Goal: Task Accomplishment & Management: Use online tool/utility

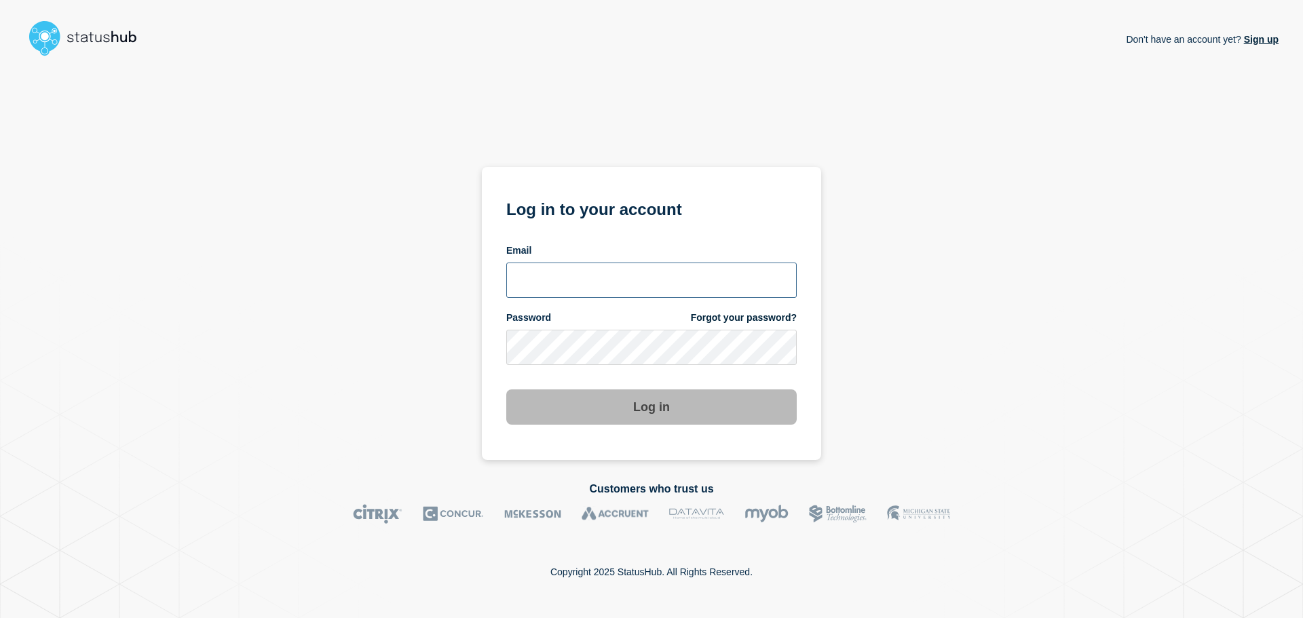
click at [594, 270] on input "email input" at bounding box center [651, 280] width 291 height 35
type input "[PERSON_NAME][EMAIL_ADDRESS][DOMAIN_NAME]"
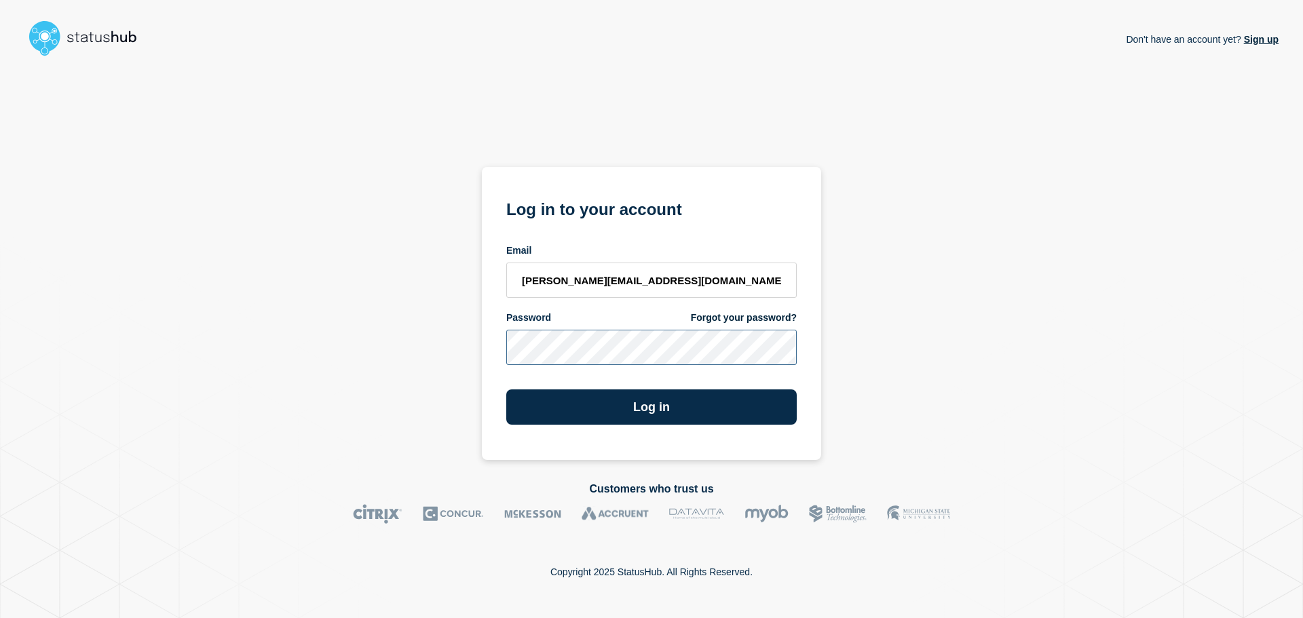
click at [506, 390] on button "Log in" at bounding box center [651, 407] width 291 height 35
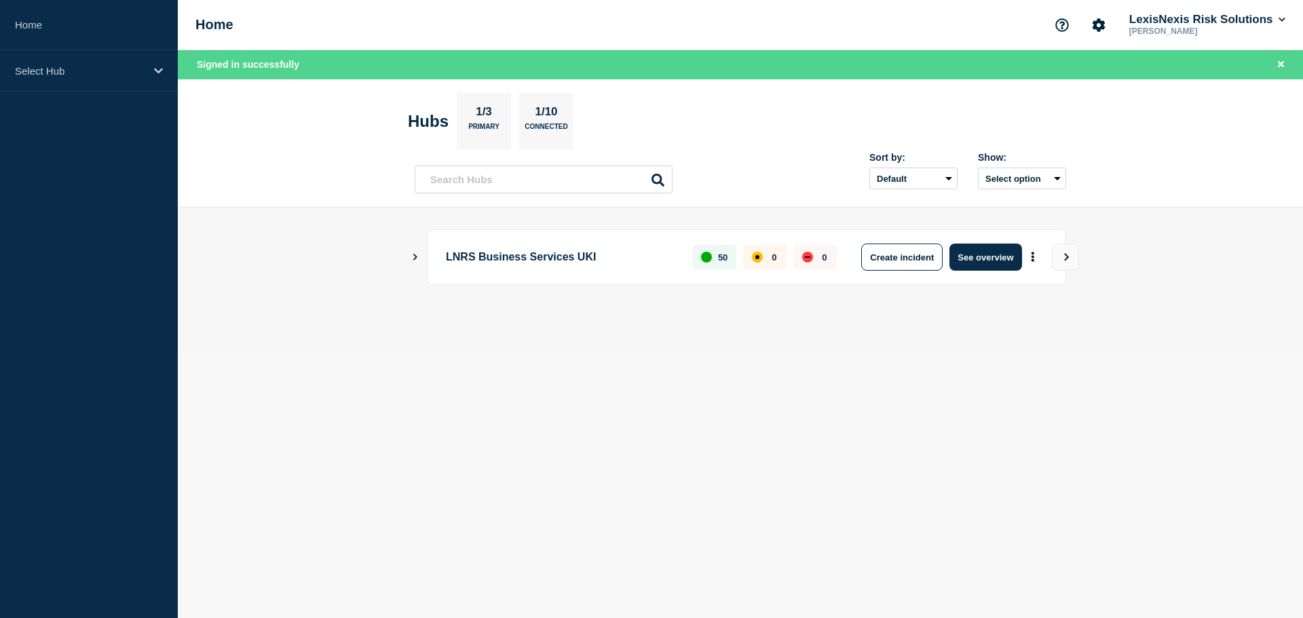
click at [591, 373] on body "Home Select Hub Home LexisNexis Risk Solutions [PERSON_NAME] Card Signed in suc…" at bounding box center [651, 309] width 1303 height 618
click at [917, 261] on button "Create incident" at bounding box center [902, 257] width 81 height 27
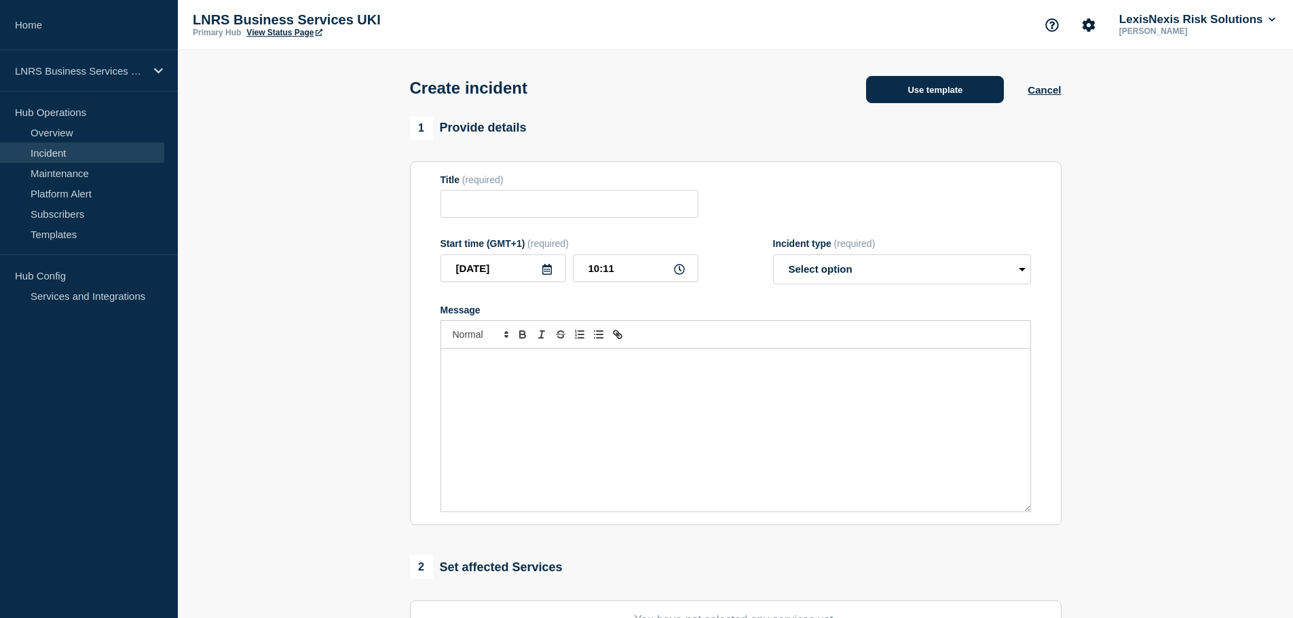
click at [923, 87] on button "Use template" at bounding box center [935, 89] width 138 height 27
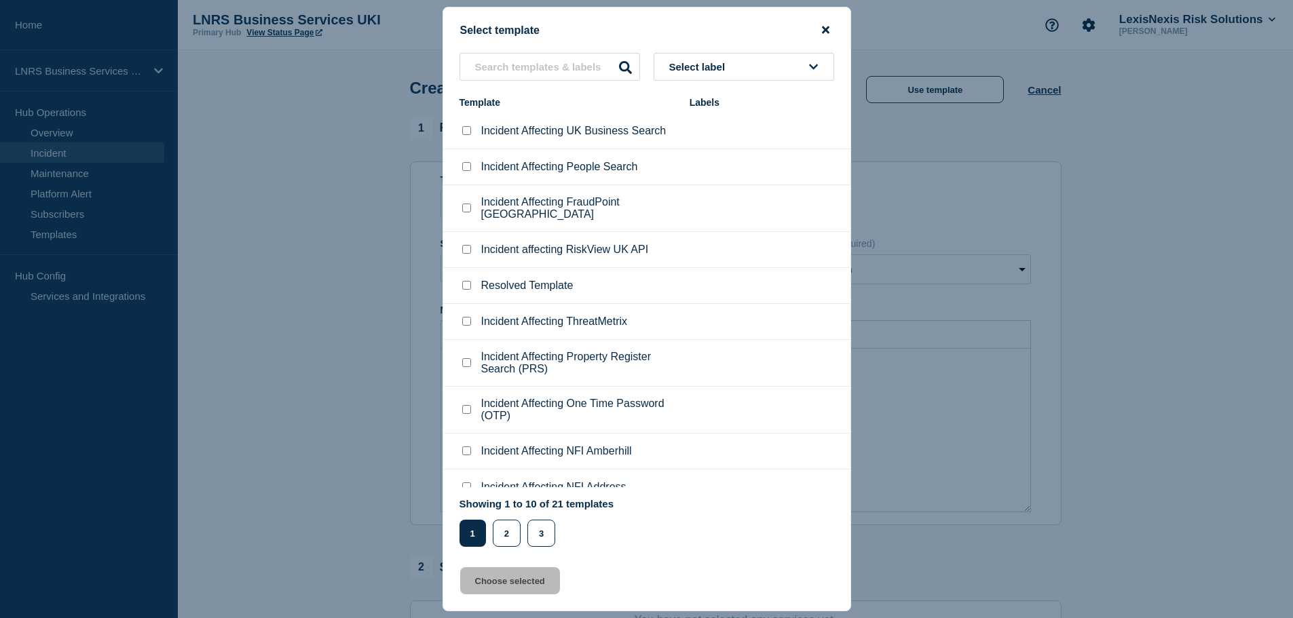
click at [825, 26] on icon "close button" at bounding box center [825, 29] width 7 height 11
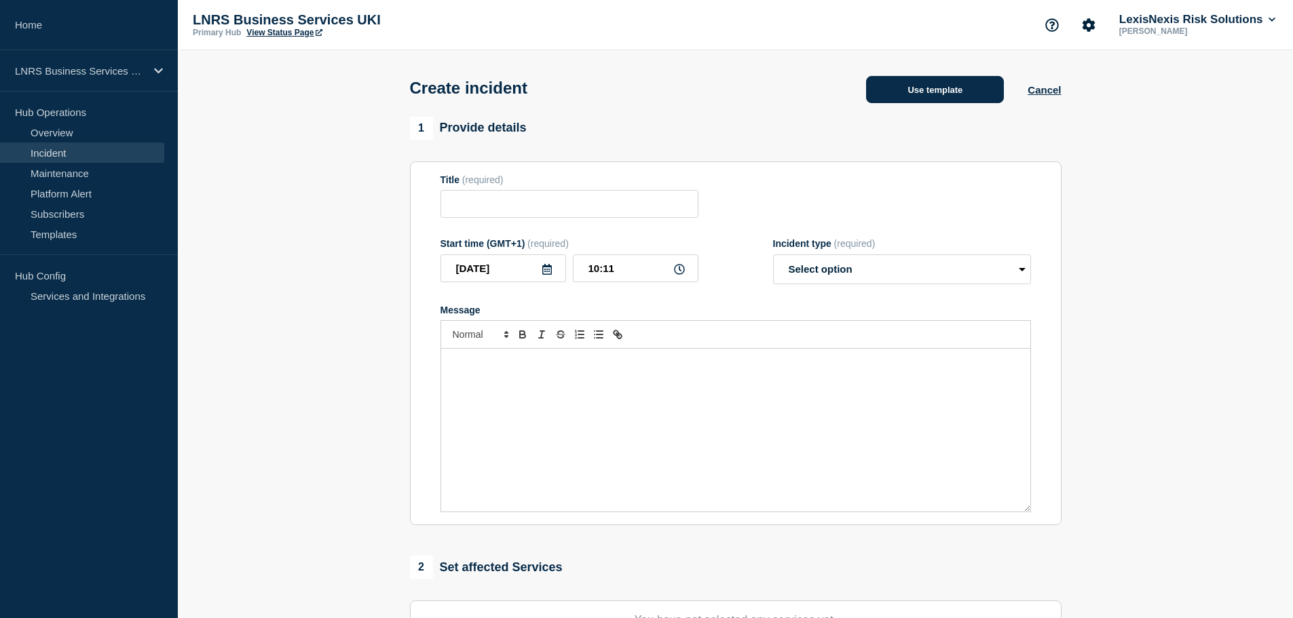
click at [964, 90] on button "Use template" at bounding box center [935, 89] width 138 height 27
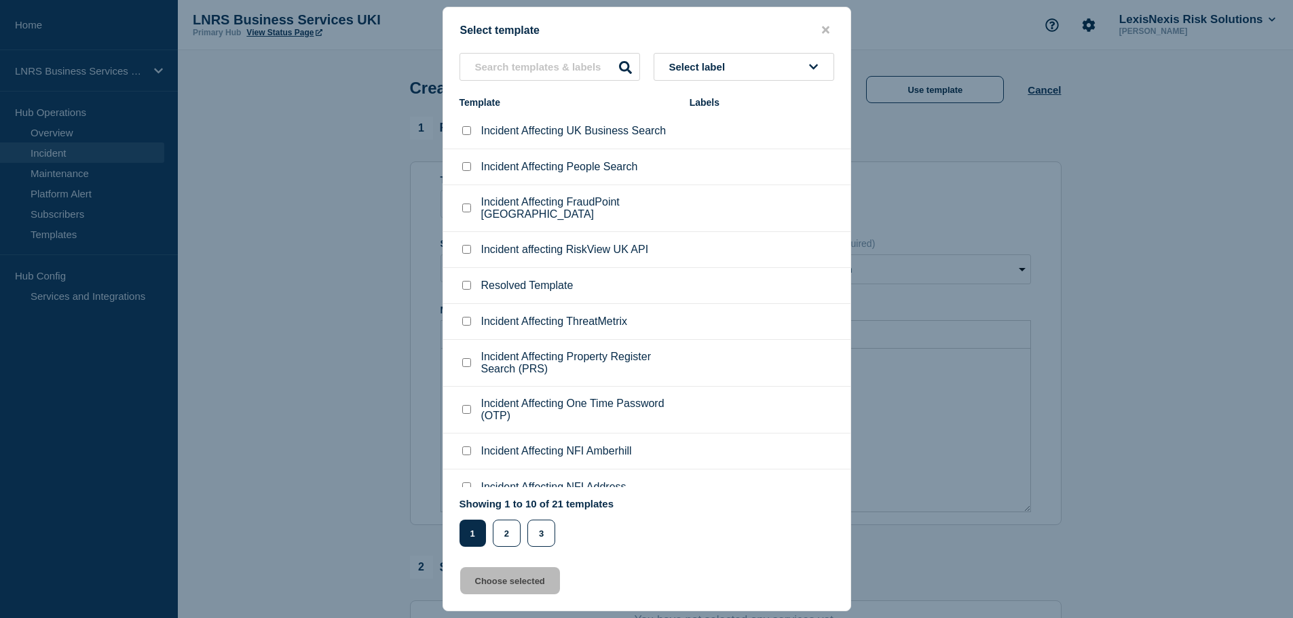
click at [461, 130] on div at bounding box center [467, 131] width 14 height 14
click at [464, 132] on input "Incident Affecting UK Business Search checkbox" at bounding box center [466, 130] width 9 height 9
checkbox input "true"
drag, startPoint x: 526, startPoint y: 580, endPoint x: 514, endPoint y: 576, distance: 12.9
click at [526, 580] on button "Choose selected" at bounding box center [510, 581] width 100 height 27
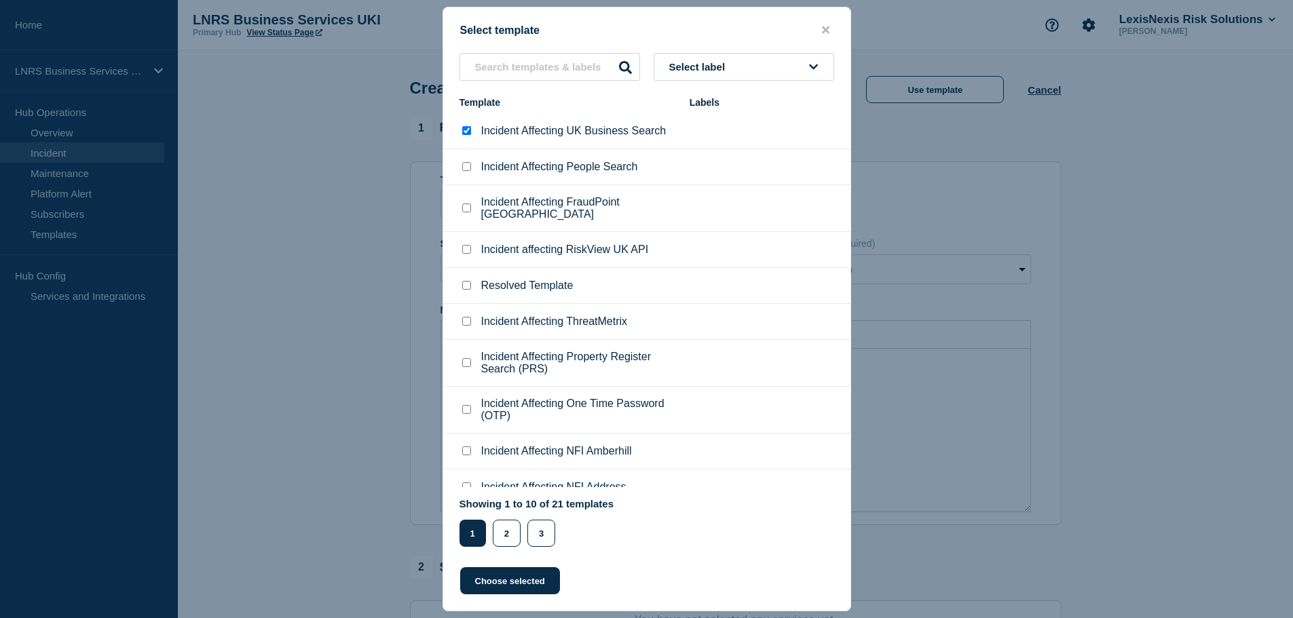
type input "Incident Affecting UK Business Search"
select select "investigating"
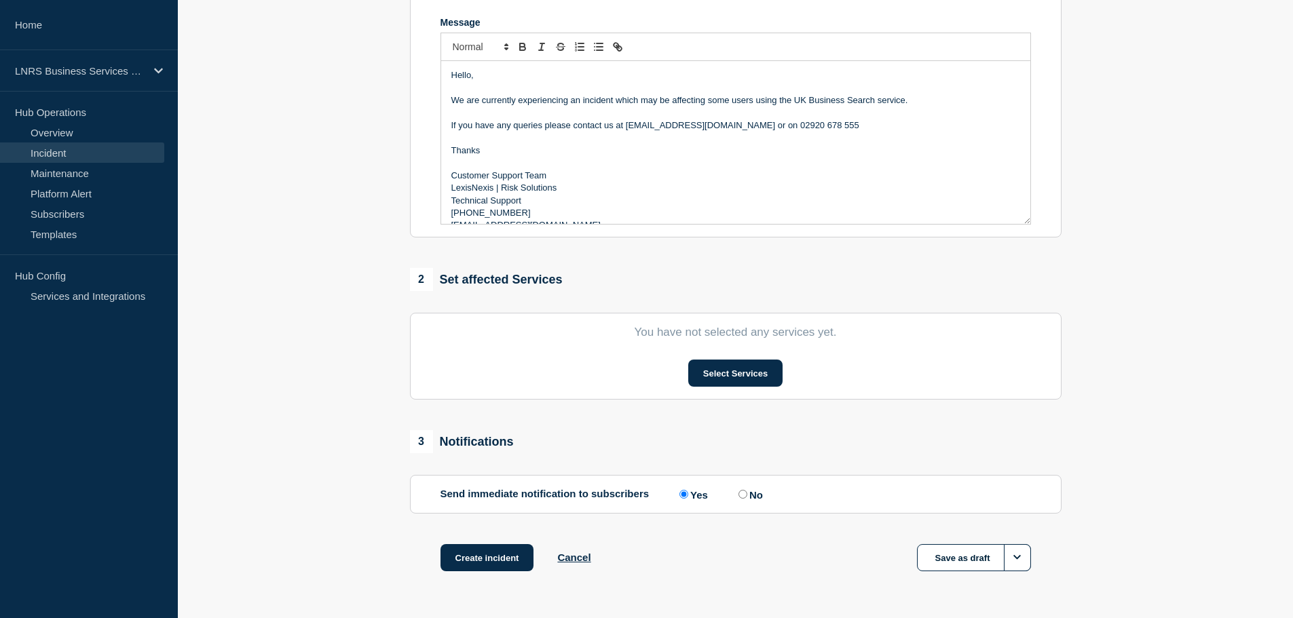
scroll to position [333, 0]
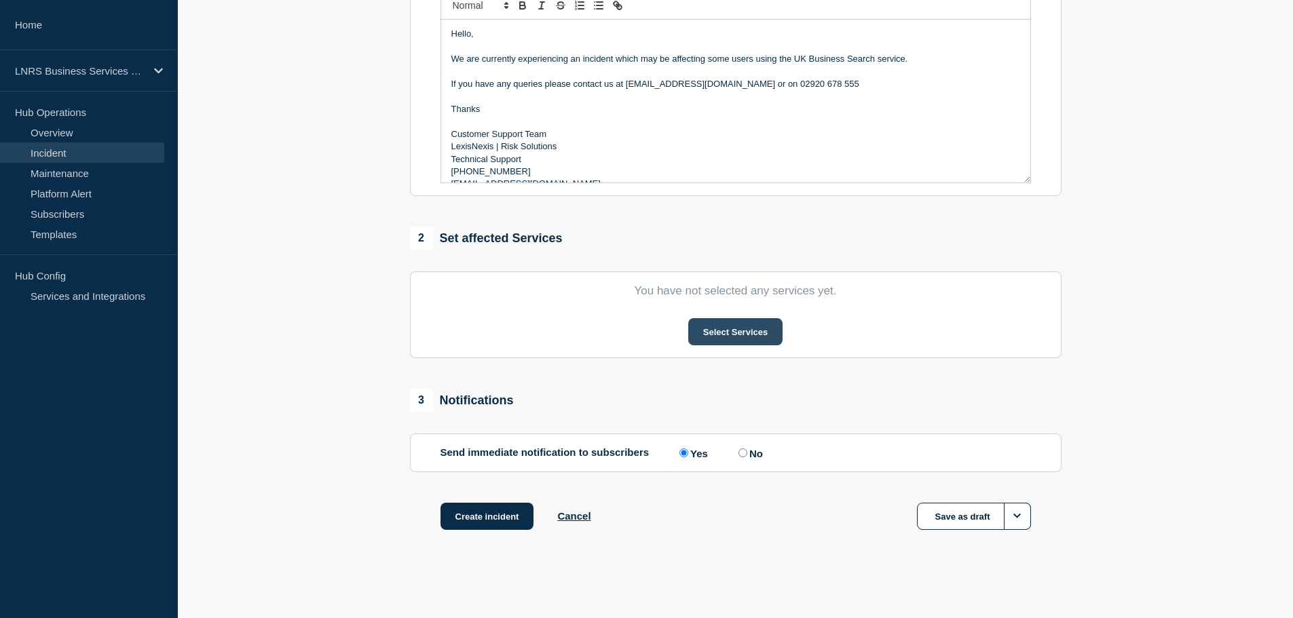
click at [718, 328] on button "Select Services" at bounding box center [735, 331] width 94 height 27
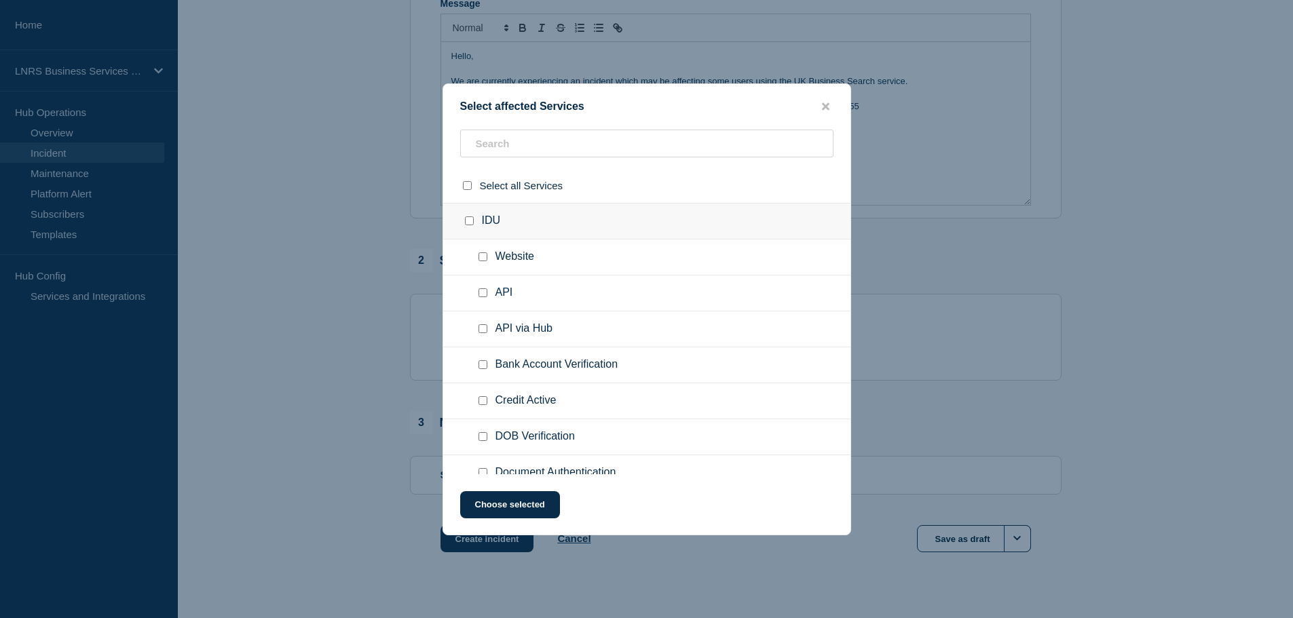
scroll to position [265, 0]
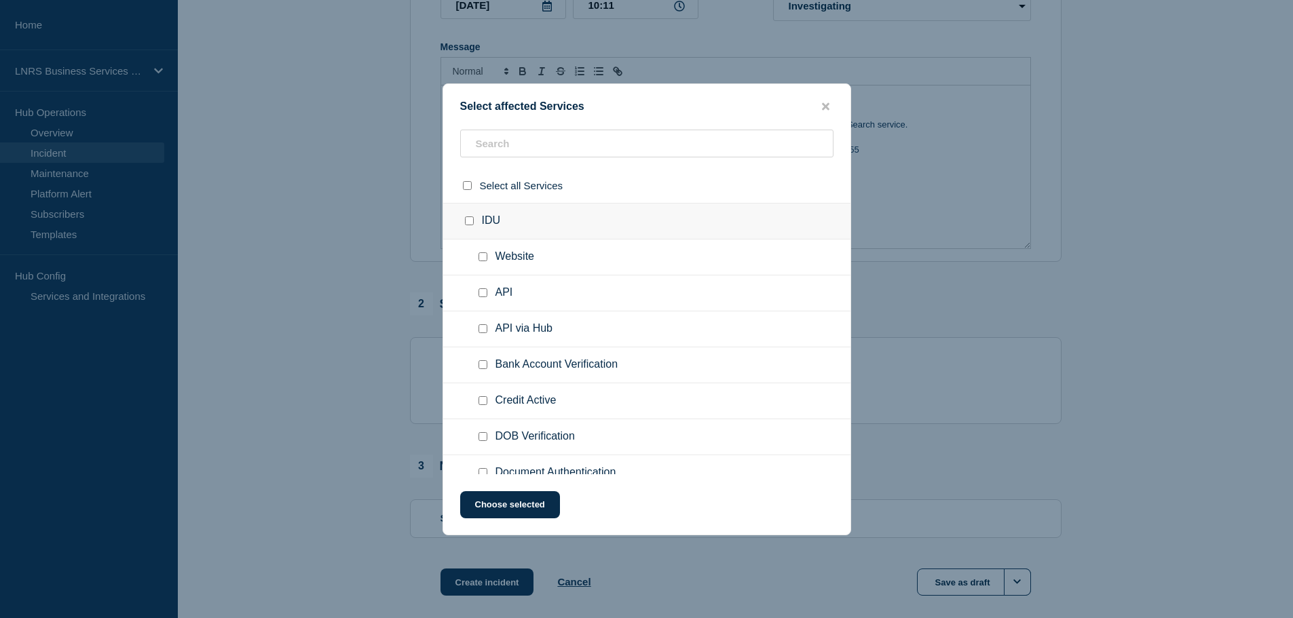
click at [483, 260] on input "Website checkbox" at bounding box center [483, 257] width 9 height 9
checkbox input "true"
click at [484, 299] on div at bounding box center [486, 293] width 20 height 14
click at [483, 297] on input "API checkbox" at bounding box center [483, 293] width 9 height 9
checkbox input "true"
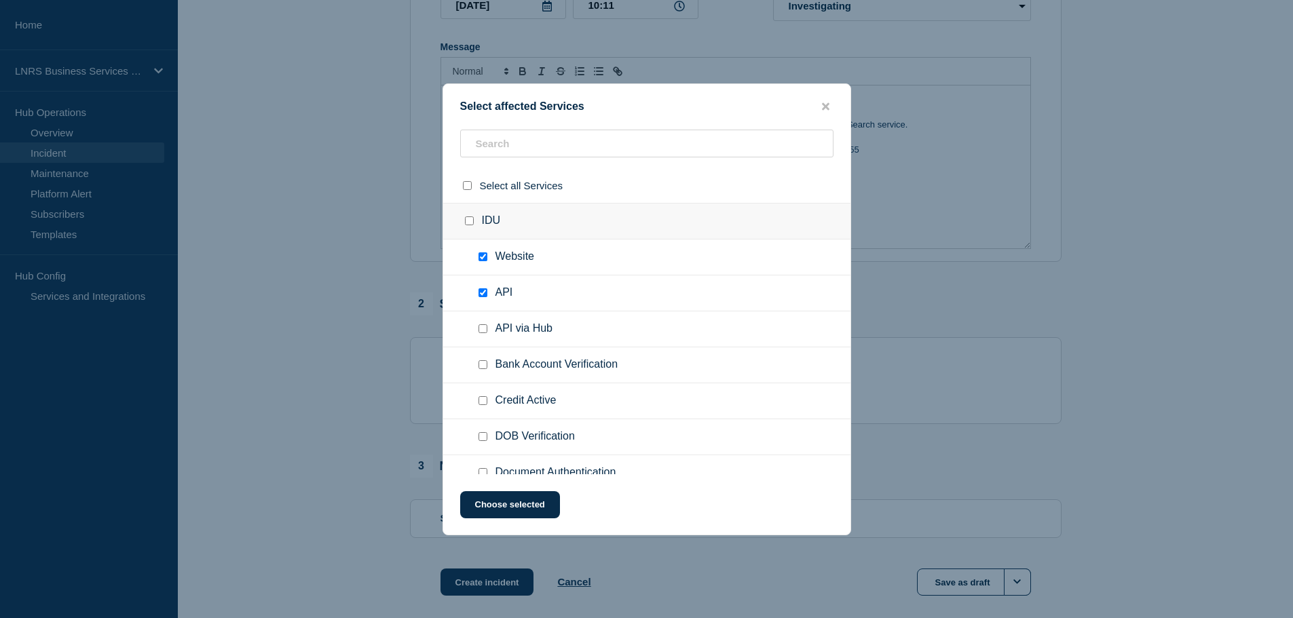
click at [485, 335] on div at bounding box center [486, 329] width 20 height 14
click at [483, 329] on input "API via Hub checkbox" at bounding box center [483, 329] width 9 height 9
checkbox input "true"
click at [824, 105] on icon "close button" at bounding box center [825, 106] width 7 height 7
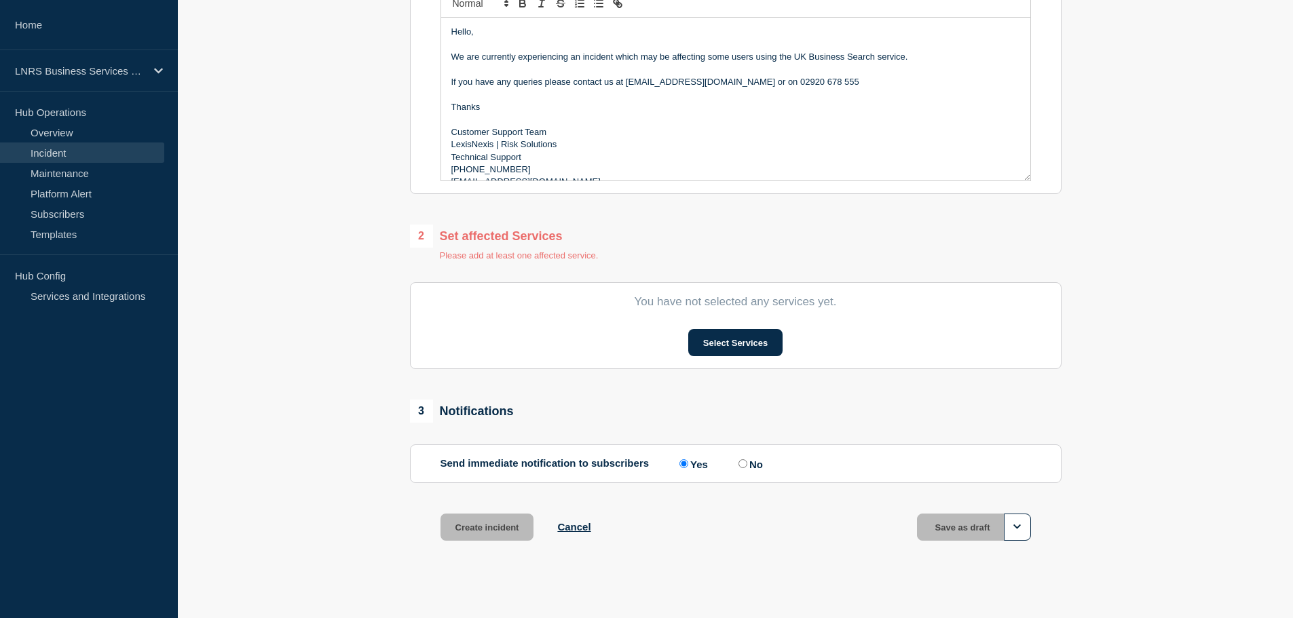
scroll to position [346, 0]
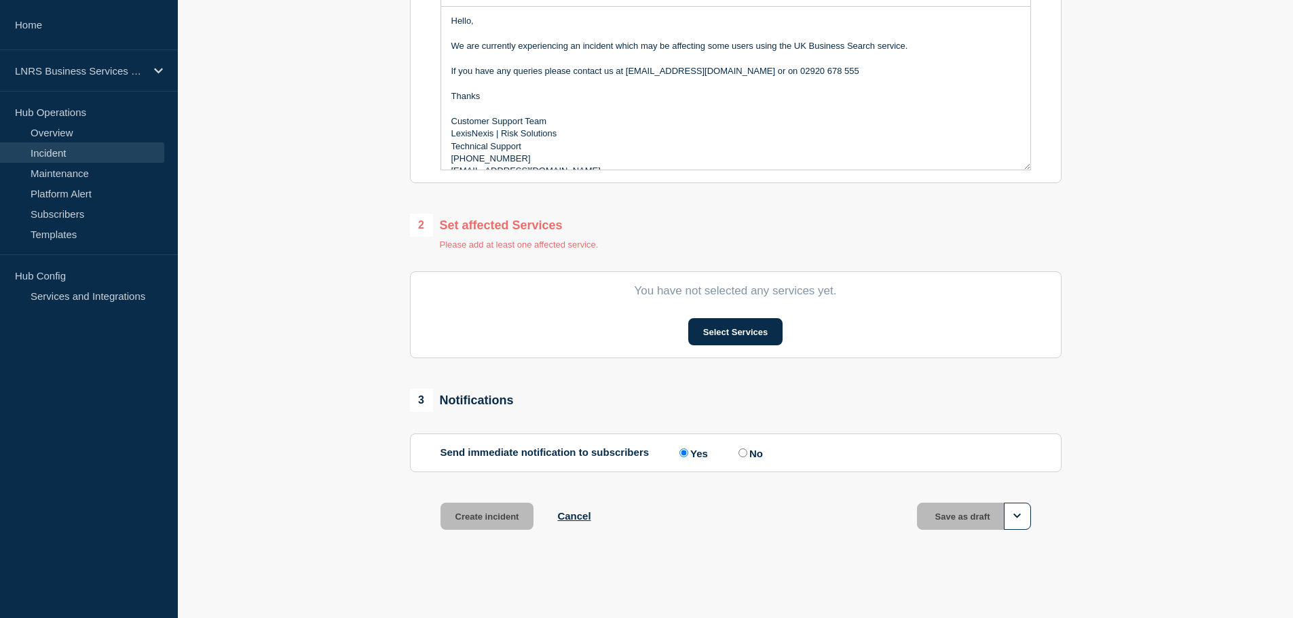
click at [318, 540] on section "1 Provide details Title (required) Incident Affecting UK Business Search Start …" at bounding box center [735, 170] width 1115 height 790
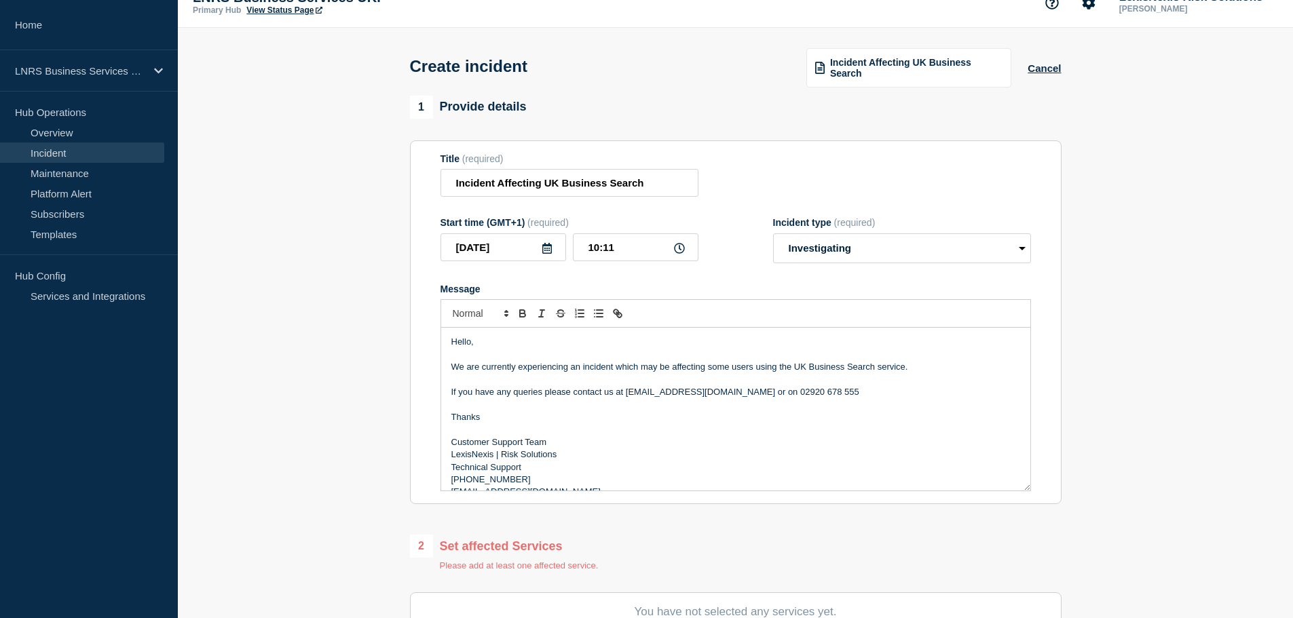
scroll to position [0, 0]
